Goal: Navigation & Orientation: Find specific page/section

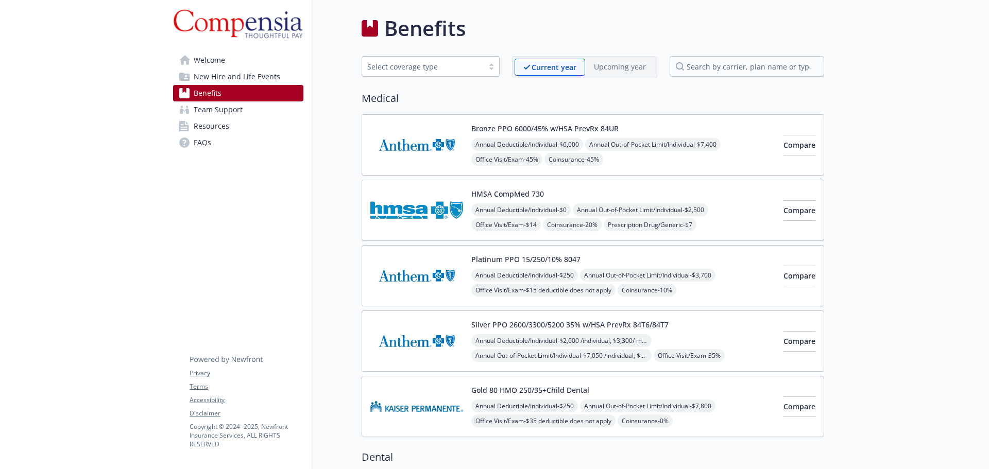
scroll to position [913, 0]
